Goal: Information Seeking & Learning: Learn about a topic

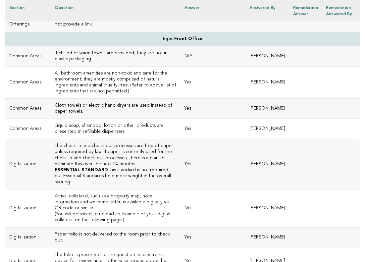
scroll to position [1440, 0]
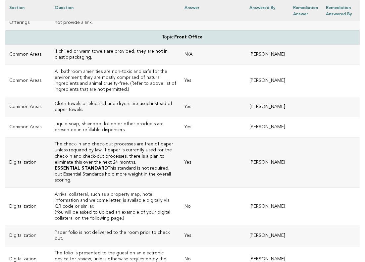
click at [117, 141] on h3 "The check-in and check-out processes are free of paper unless required by law. …" at bounding box center [116, 153] width 122 height 24
click at [115, 210] on p "(You will be asked to upload an example of your digital collateral on the follo…" at bounding box center [116, 216] width 122 height 12
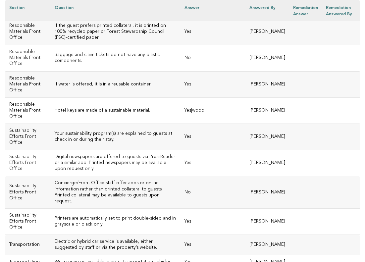
scroll to position [1735, 0]
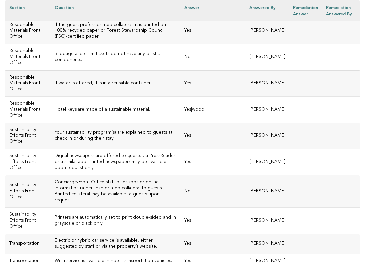
click at [212, 175] on td "No" at bounding box center [212, 191] width 65 height 32
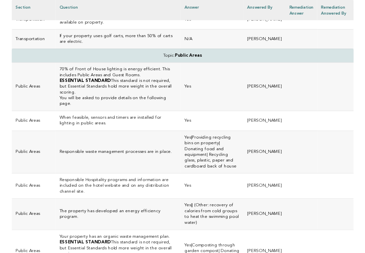
scroll to position [2021, 0]
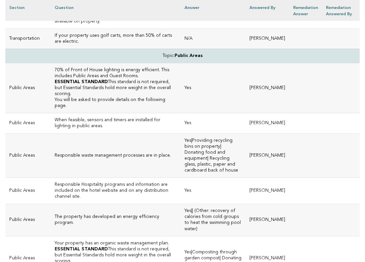
drag, startPoint x: 225, startPoint y: 201, endPoint x: 191, endPoint y: 201, distance: 34.8
copy td "[DOMAIN_NAME]"
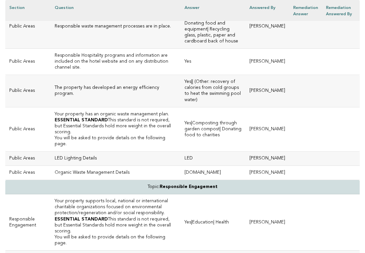
scroll to position [2151, 0]
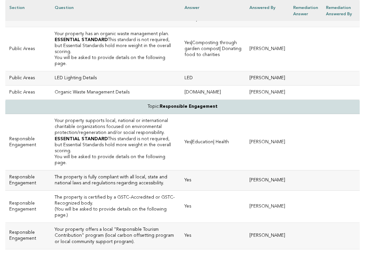
scroll to position [2234, 0]
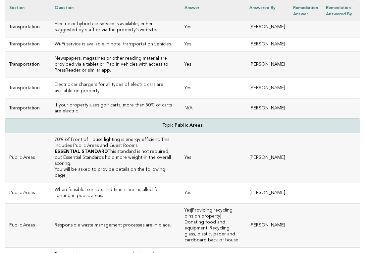
scroll to position [1950, 0]
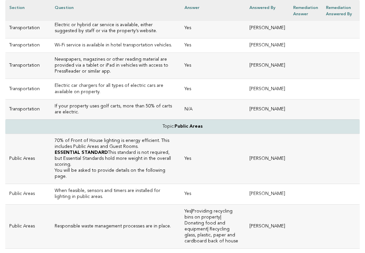
drag, startPoint x: 157, startPoint y: 170, endPoint x: 133, endPoint y: 168, distance: 23.9
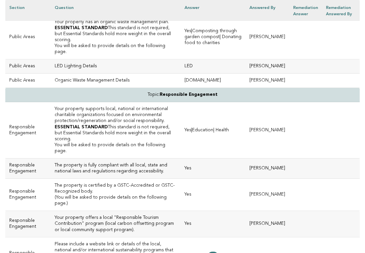
scroll to position [2256, 0]
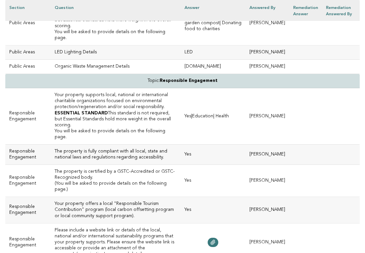
click at [114, 180] on p "(You will be asked to provide details on the following page.)" at bounding box center [116, 186] width 122 height 12
click at [143, 201] on h3 "Your property offers a local "Responsible Tourism Contribution" program (local …" at bounding box center [116, 210] width 122 height 18
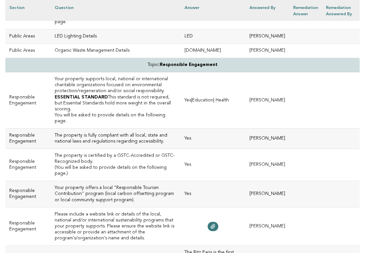
scroll to position [2275, 0]
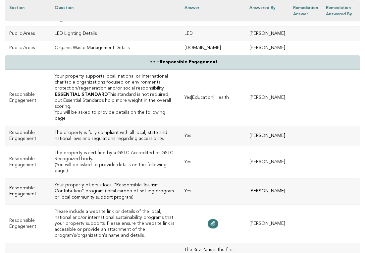
click at [130, 182] on h3 "Your property offers a local "Responsible Tourism Contribution" program (local …" at bounding box center [116, 191] width 122 height 18
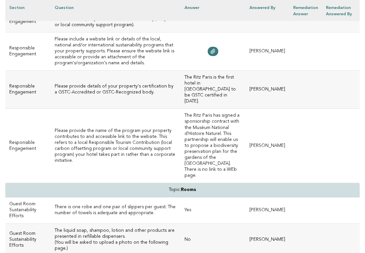
scroll to position [2458, 0]
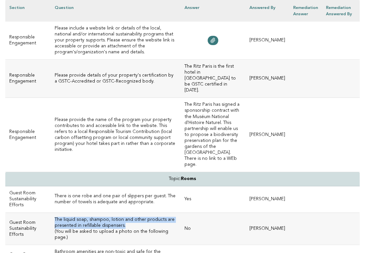
drag, startPoint x: 95, startPoint y: 87, endPoint x: 47, endPoint y: 77, distance: 49.3
click at [51, 212] on td "The liquid soap, shampoo, lotion and other products are presented in refillable…" at bounding box center [116, 228] width 130 height 32
copy h3 "The liquid soap, shampoo, lotion and other products are presented in refillable…"
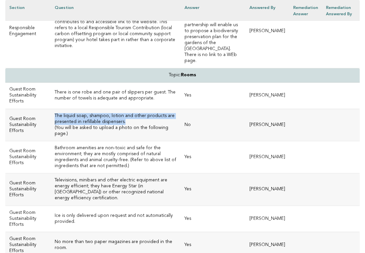
scroll to position [2566, 0]
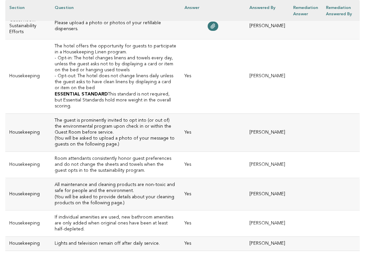
scroll to position [2885, 0]
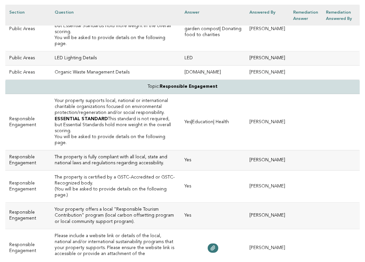
scroll to position [2254, 0]
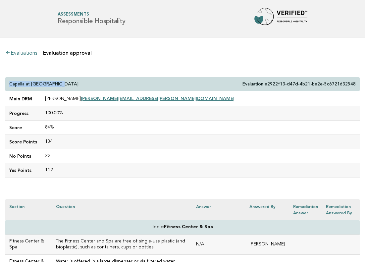
drag, startPoint x: 64, startPoint y: 83, endPoint x: 7, endPoint y: 84, distance: 57.3
click at [7, 84] on div "Capella at Galaxy Macau Evaluation e2922f13-d47d-4b21-be2e-5c6721632548" at bounding box center [182, 84] width 354 height 14
copy p "Capella at Galaxy Macau"
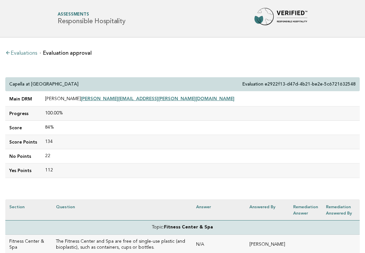
click at [106, 116] on td "100.00%" at bounding box center [200, 113] width 319 height 14
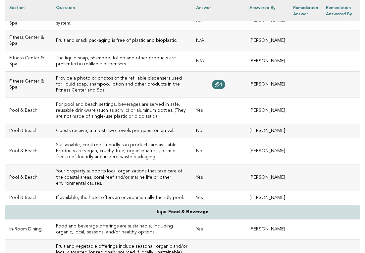
scroll to position [247, 0]
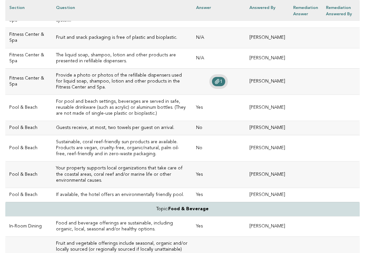
click at [215, 84] on icon at bounding box center [217, 81] width 5 height 5
click at [239, 94] on td "1" at bounding box center [218, 81] width 53 height 26
click at [220, 84] on span "1" at bounding box center [221, 81] width 3 height 5
click at [192, 94] on td "1" at bounding box center [218, 81] width 53 height 26
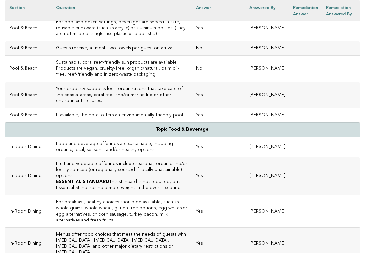
scroll to position [330, 0]
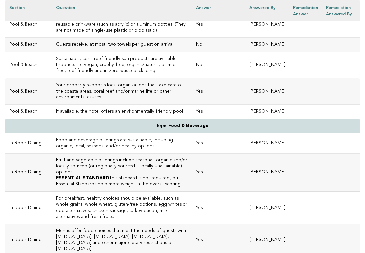
click at [120, 115] on h3 "If available, the hotel offers an environmentally friendly pool." at bounding box center [122, 112] width 132 height 6
drag, startPoint x: 108, startPoint y: 169, endPoint x: 44, endPoint y: 164, distance: 64.5
click at [52, 119] on td "If available, the hotel offers an environmentally friendly pool." at bounding box center [122, 111] width 140 height 14
copy h3 "If available, the hotel offers an environmentally friendly pool."
click at [192, 78] on td "No" at bounding box center [218, 65] width 53 height 26
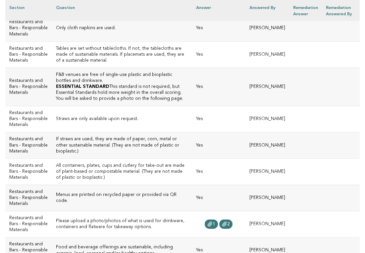
scroll to position [738, 0]
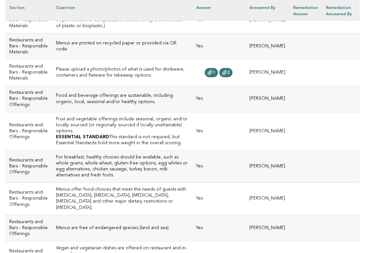
scroll to position [887, 0]
